Goal: Task Accomplishment & Management: Manage account settings

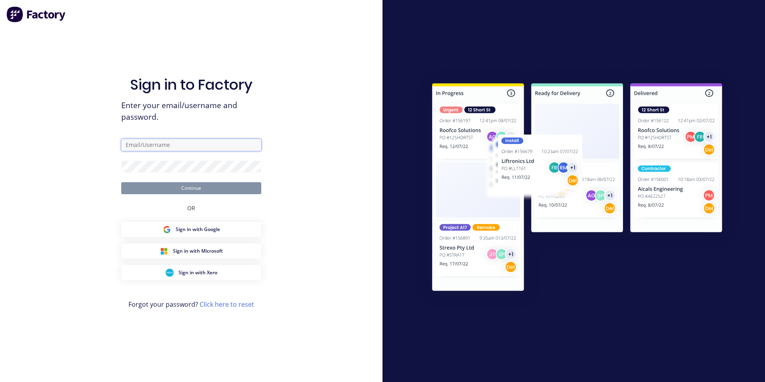
type input "[EMAIL_ADDRESS][DOMAIN_NAME]"
click at [190, 186] on button "Continue" at bounding box center [191, 188] width 140 height 12
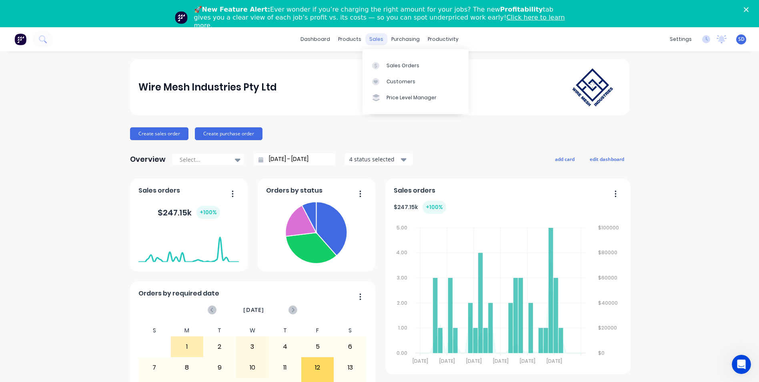
click at [375, 38] on div "sales" at bounding box center [377, 39] width 22 height 12
click at [384, 66] on div at bounding box center [378, 65] width 12 height 7
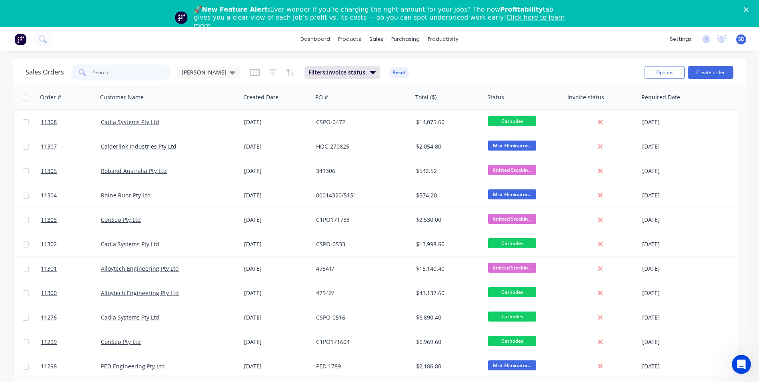
click at [151, 75] on input "text" at bounding box center [132, 72] width 78 height 16
type input "maxitherm"
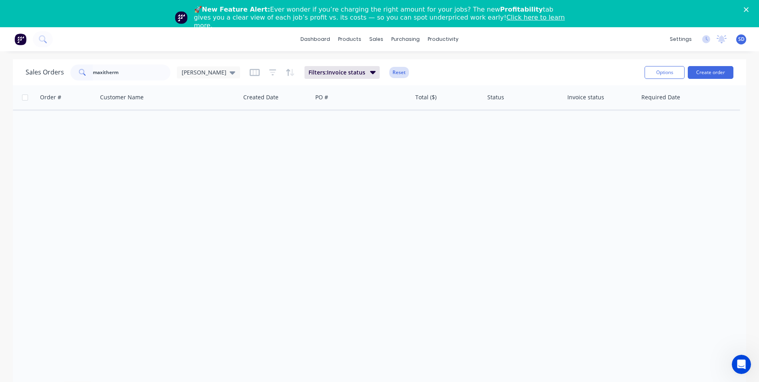
click at [390, 76] on button "Reset" at bounding box center [400, 72] width 20 height 11
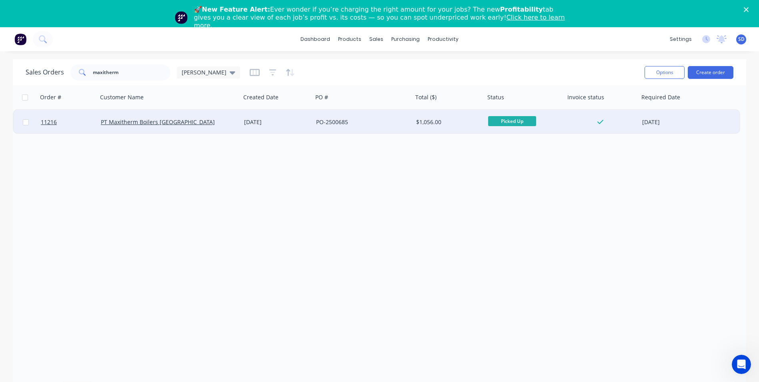
click at [388, 122] on div "PO-2500685" at bounding box center [360, 122] width 89 height 8
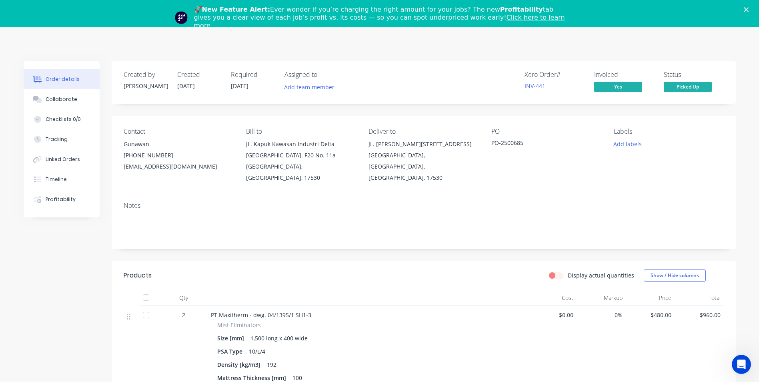
click at [749, 10] on icon "Close" at bounding box center [746, 9] width 5 height 5
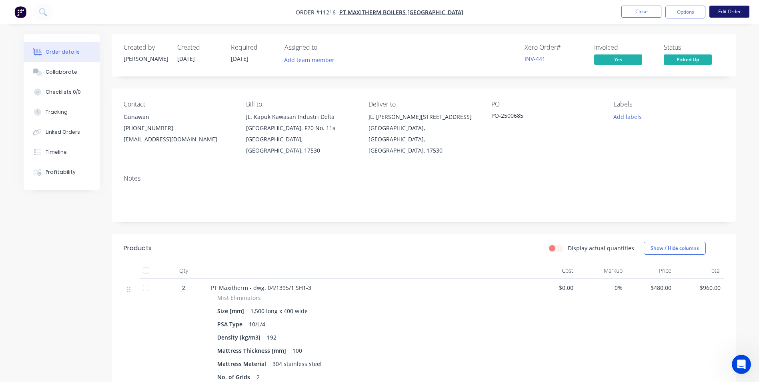
click at [739, 12] on button "Edit Order" at bounding box center [730, 12] width 40 height 12
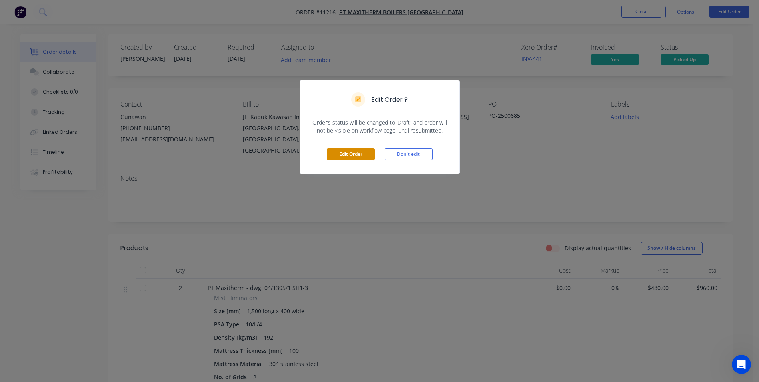
click at [372, 157] on button "Edit Order" at bounding box center [351, 154] width 48 height 12
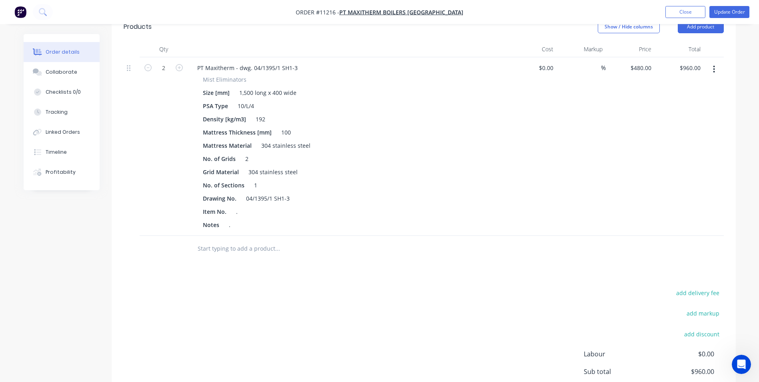
scroll to position [318, 0]
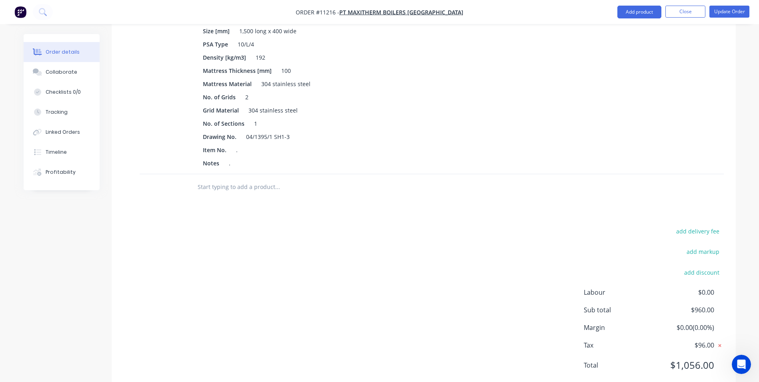
click at [723, 341] on icon at bounding box center [720, 345] width 8 height 8
click at [745, 11] on button "Update Order" at bounding box center [730, 12] width 40 height 12
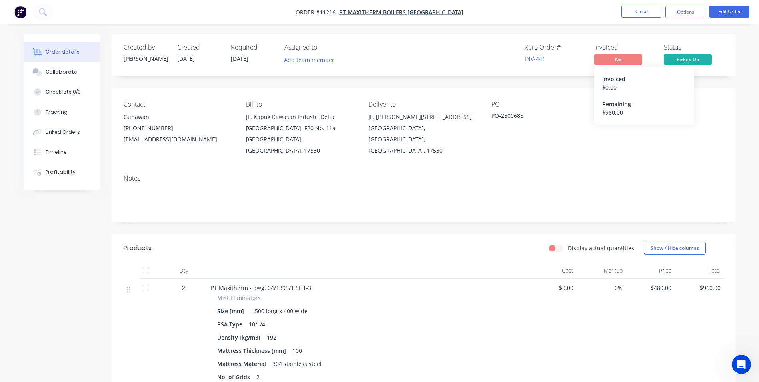
click at [640, 62] on span "No" at bounding box center [618, 59] width 48 height 10
click at [685, 16] on button "Options" at bounding box center [686, 12] width 40 height 13
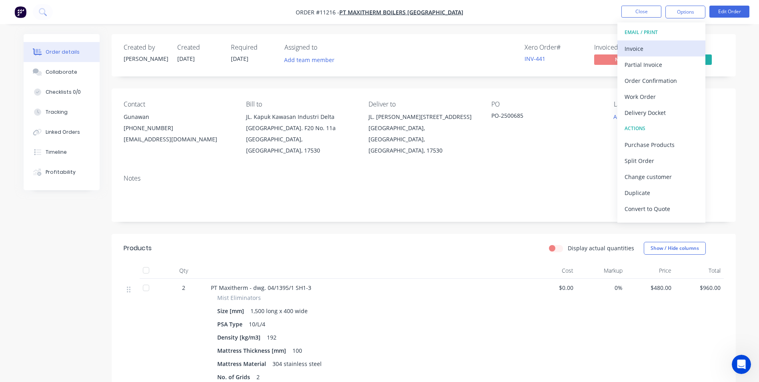
click at [666, 50] on div "Invoice" at bounding box center [662, 49] width 74 height 12
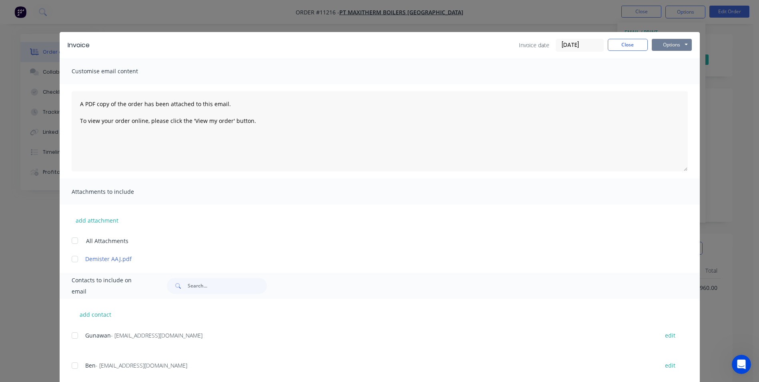
click at [666, 50] on button "Options" at bounding box center [672, 45] width 40 height 12
click at [665, 76] on button "Print" at bounding box center [677, 72] width 51 height 13
click at [638, 46] on button "Close" at bounding box center [628, 45] width 40 height 12
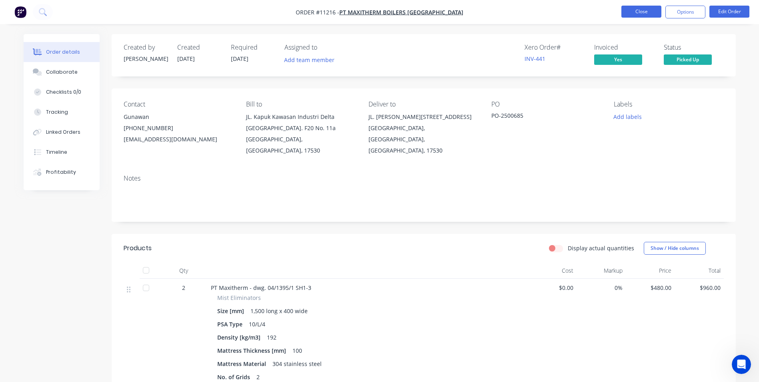
click at [652, 16] on button "Close" at bounding box center [642, 12] width 40 height 12
